Goal: Information Seeking & Learning: Learn about a topic

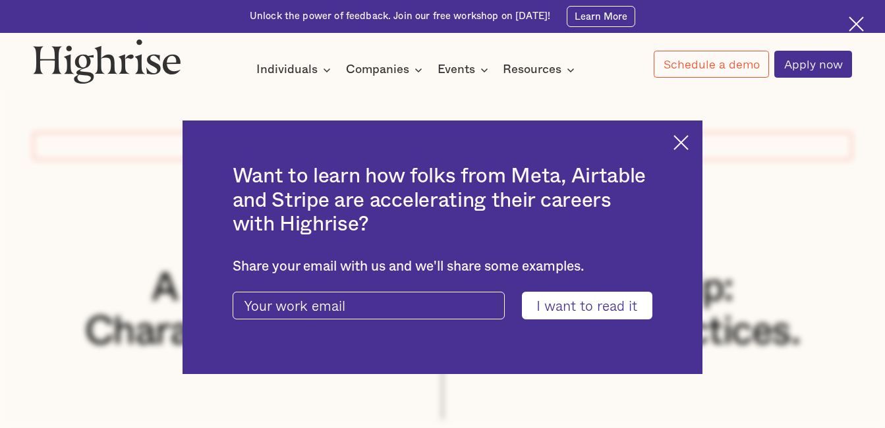
click at [687, 140] on img at bounding box center [681, 142] width 15 height 15
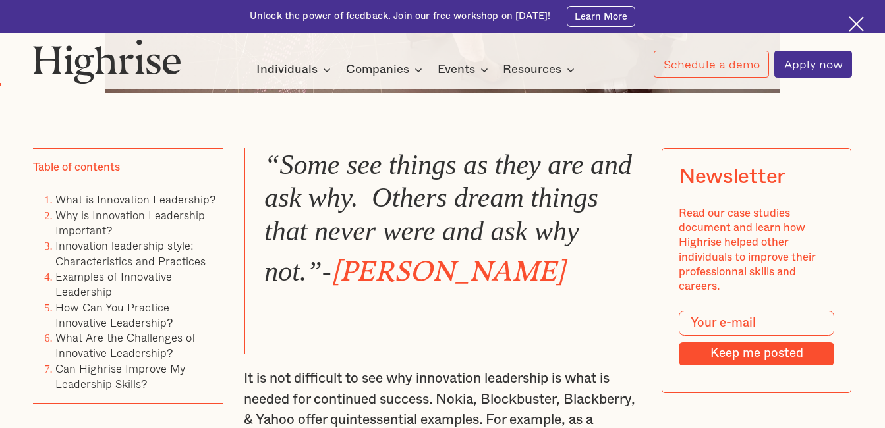
scroll to position [771, 0]
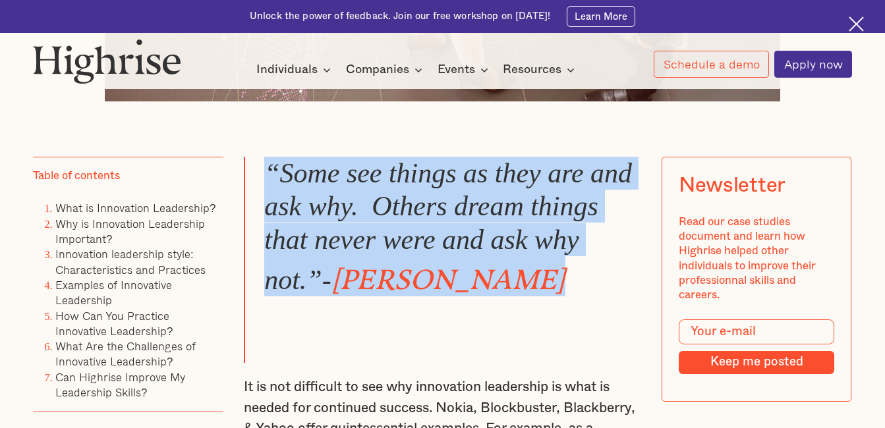
drag, startPoint x: 551, startPoint y: 285, endPoint x: 269, endPoint y: 190, distance: 297.4
click at [269, 190] on blockquote "“Some see things as they are and ask why. Others dream things that never were a…" at bounding box center [442, 260] width 397 height 206
drag, startPoint x: 269, startPoint y: 190, endPoint x: 322, endPoint y: 312, distance: 132.5
click at [322, 312] on blockquote "“Some see things as they are and ask why. Others dream things that never were a…" at bounding box center [442, 260] width 397 height 206
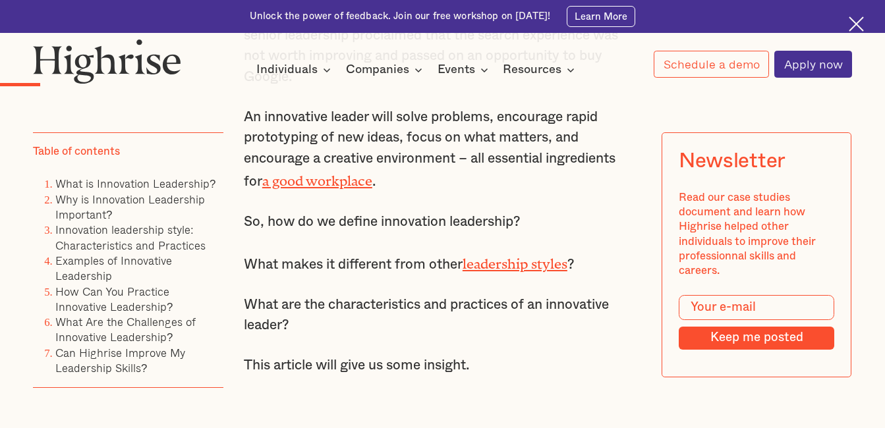
scroll to position [1209, 0]
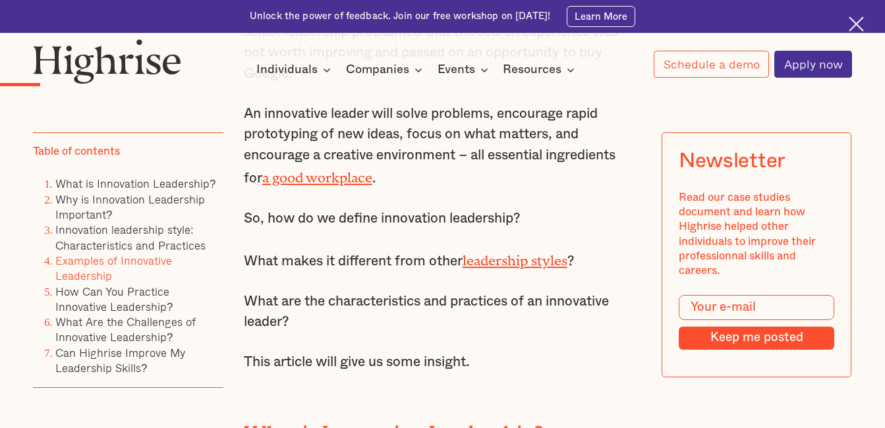
click at [100, 264] on link "Examples of Innovative Leadership" at bounding box center [113, 268] width 117 height 32
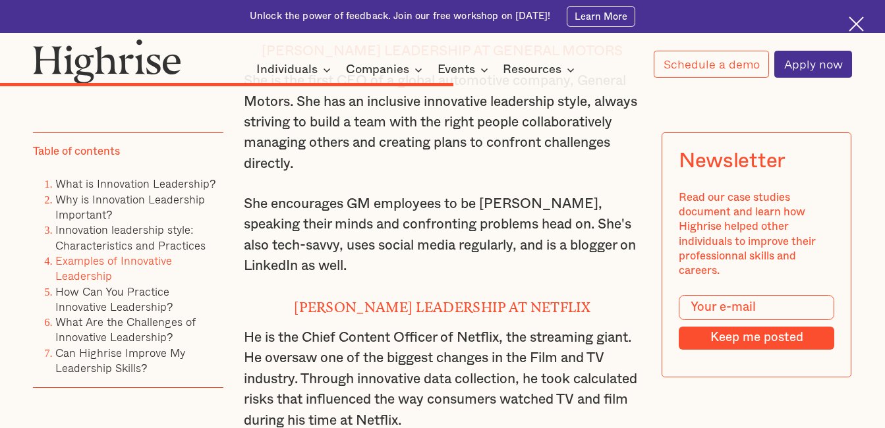
scroll to position [5565, 0]
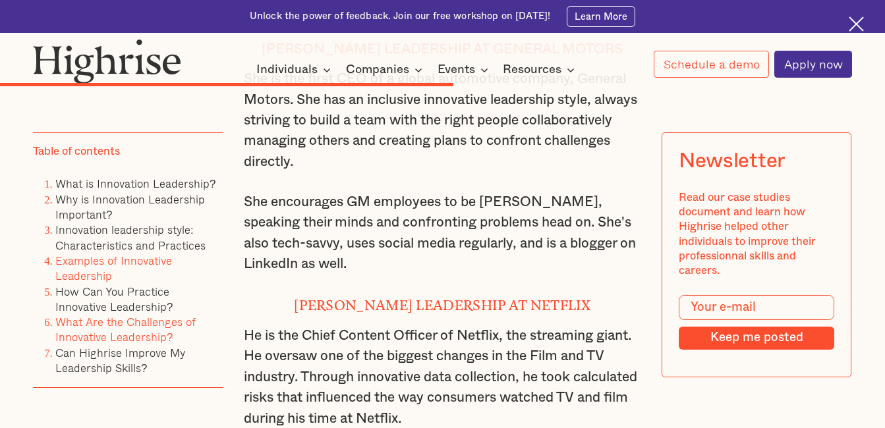
click at [139, 330] on link "What Are the Challenges of Innovative Leadership?" at bounding box center [125, 330] width 140 height 32
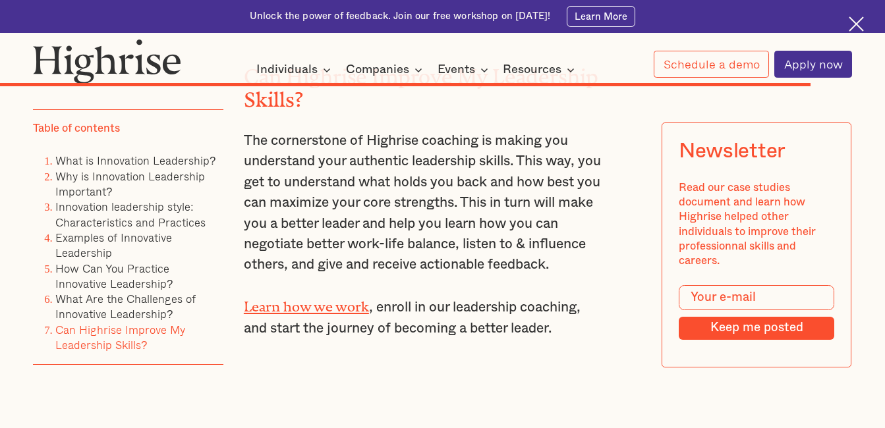
scroll to position [9331, 0]
click at [88, 256] on link "Examples of Innovative Leadership" at bounding box center [113, 245] width 117 height 32
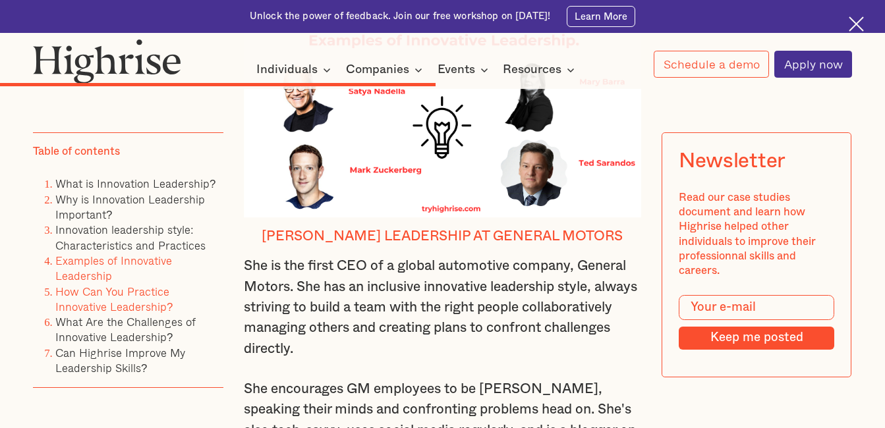
scroll to position [5372, 0]
